Goal: Find specific page/section: Find specific page/section

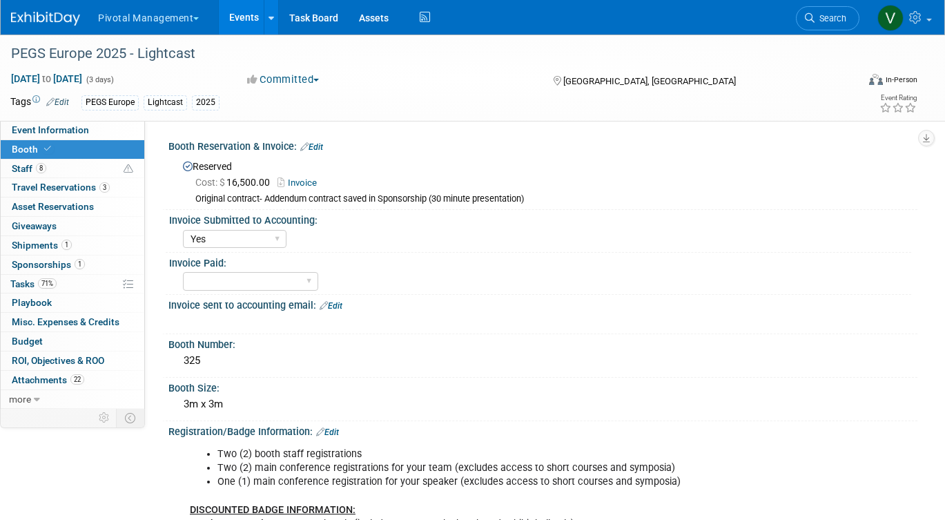
select select "Yes"
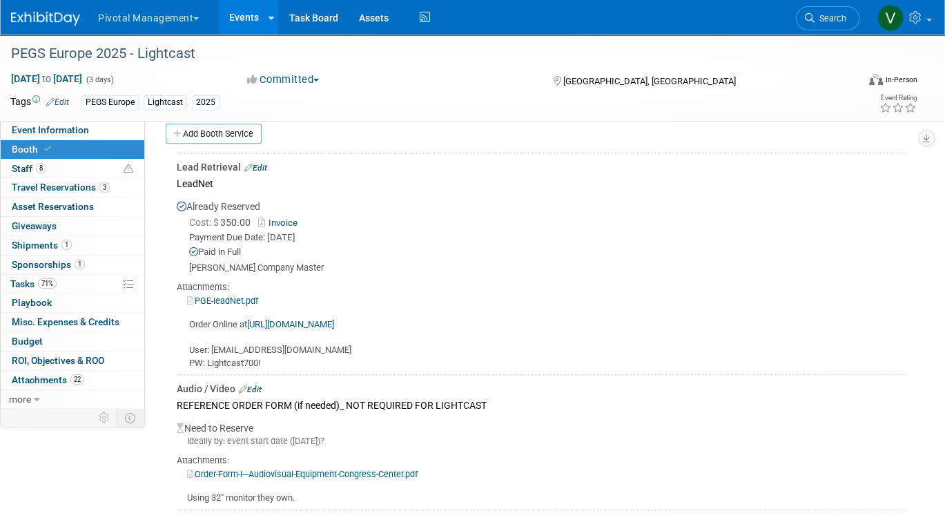
click at [237, 14] on link "Events" at bounding box center [244, 17] width 50 height 35
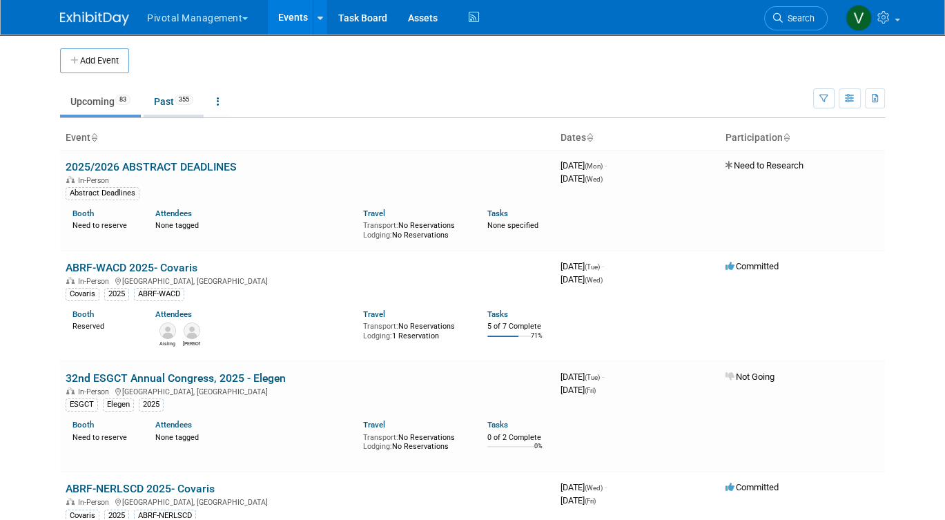
click at [180, 107] on link "Past 355" at bounding box center [174, 101] width 60 height 26
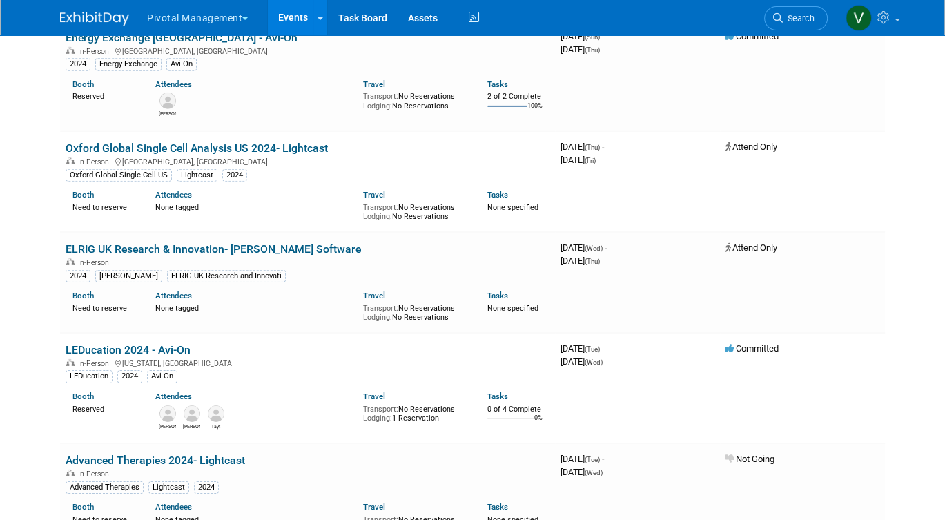
scroll to position [1357, 0]
